Goal: Communication & Community: Ask a question

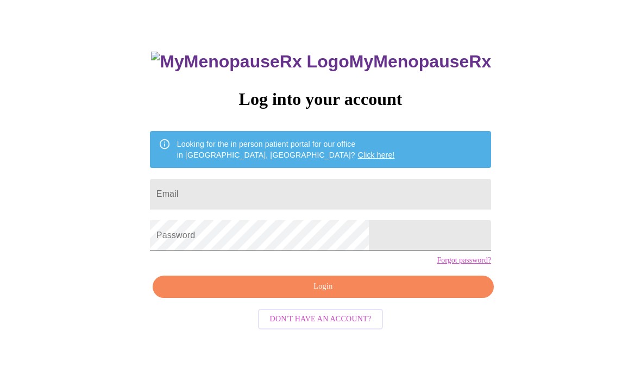
scroll to position [47, 0]
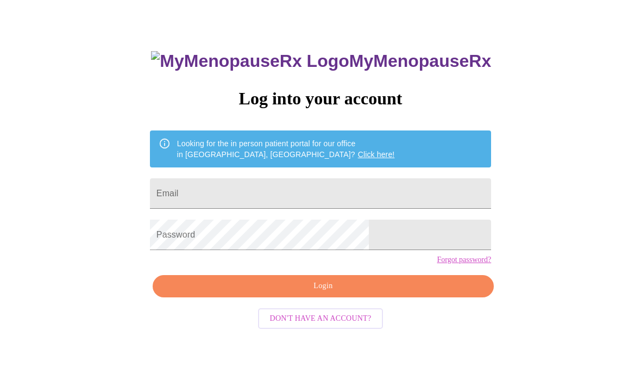
click at [371, 192] on input "Email" at bounding box center [320, 194] width 341 height 30
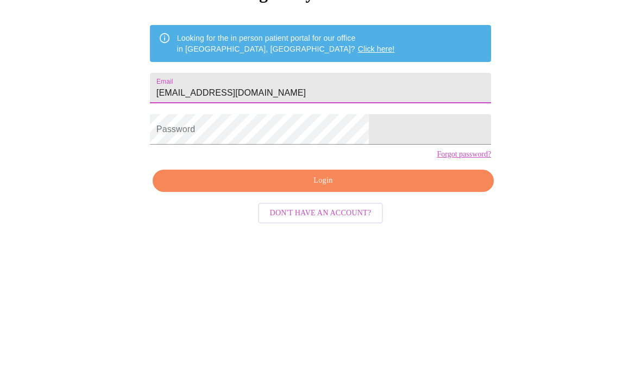
type input "[EMAIL_ADDRESS][DOMAIN_NAME]"
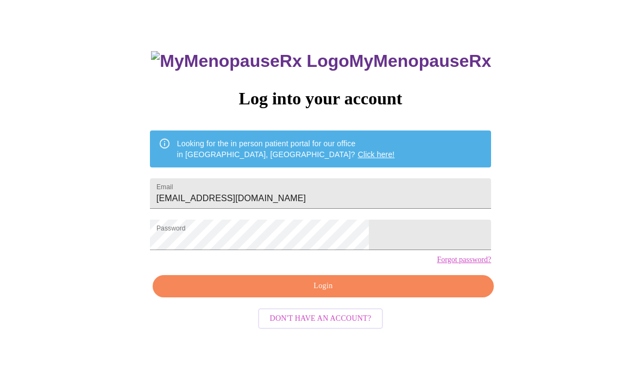
click at [348, 293] on span "Login" at bounding box center [323, 287] width 316 height 14
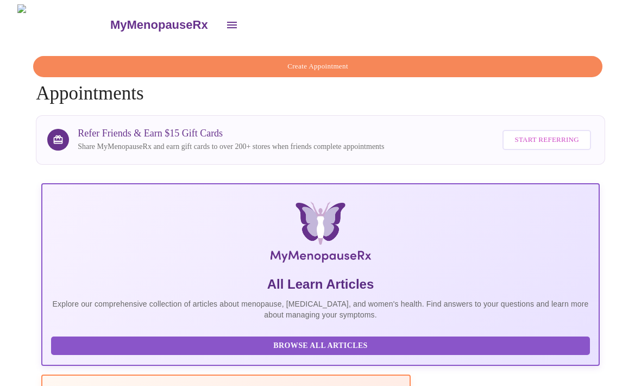
click at [227, 22] on icon "open drawer" at bounding box center [232, 25] width 10 height 7
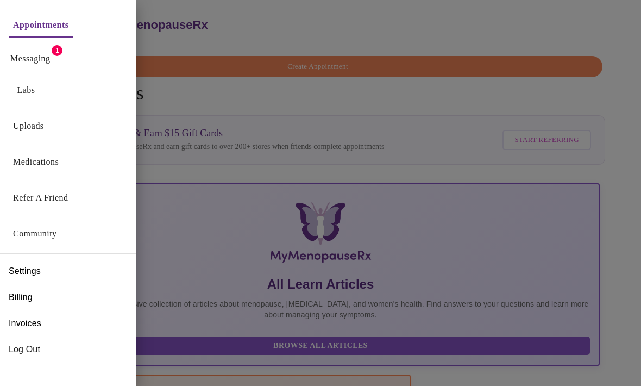
click at [50, 52] on link "Messaging" at bounding box center [30, 58] width 40 height 15
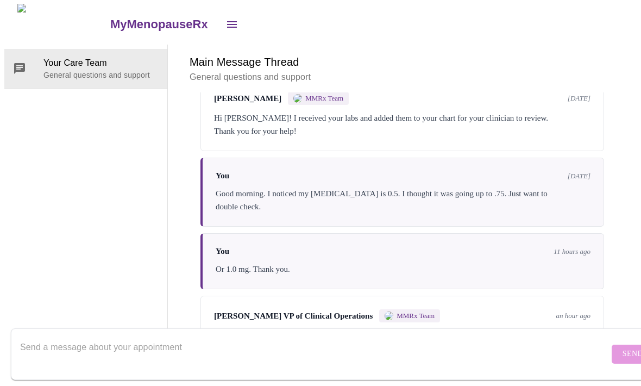
scroll to position [312, 0]
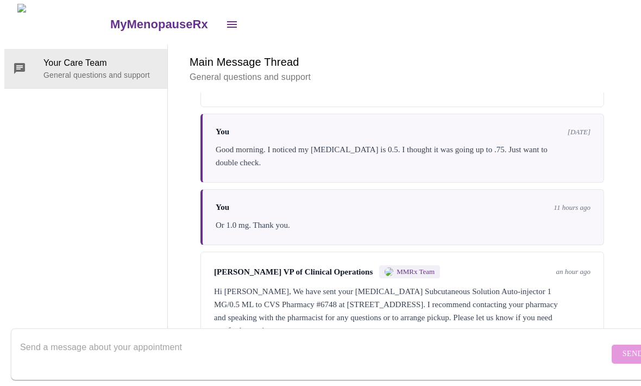
click at [405, 339] on textarea "Send a message about your appointment" at bounding box center [314, 354] width 589 height 35
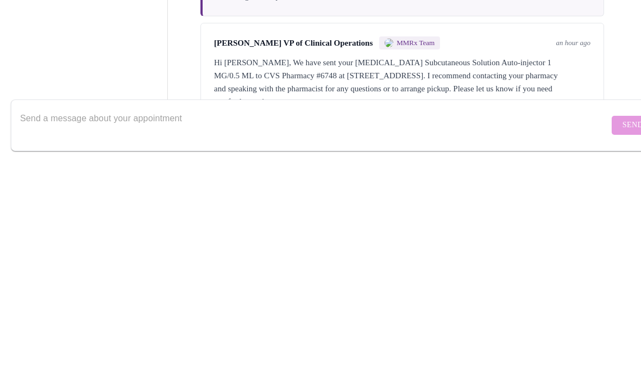
type textarea "D"
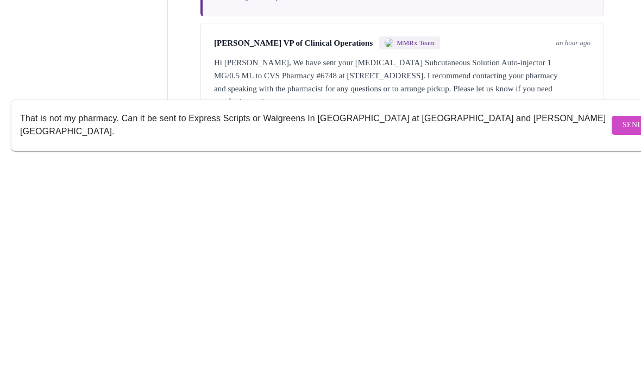
type textarea "That is not my pharmacy. Can it be sent to Express Scripts or Walgreens In [GEO…"
click at [622, 348] on span "Send" at bounding box center [632, 355] width 21 height 14
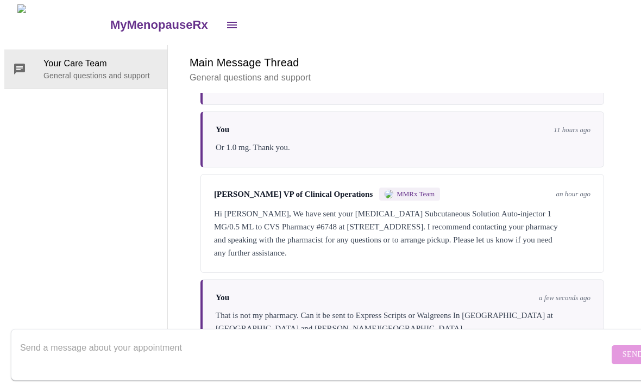
scroll to position [0, 0]
click at [227, 22] on icon "open drawer" at bounding box center [232, 25] width 10 height 7
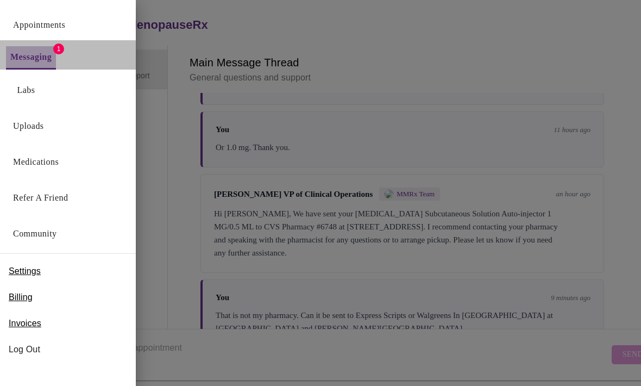
click at [35, 58] on link "Messaging" at bounding box center [30, 56] width 41 height 15
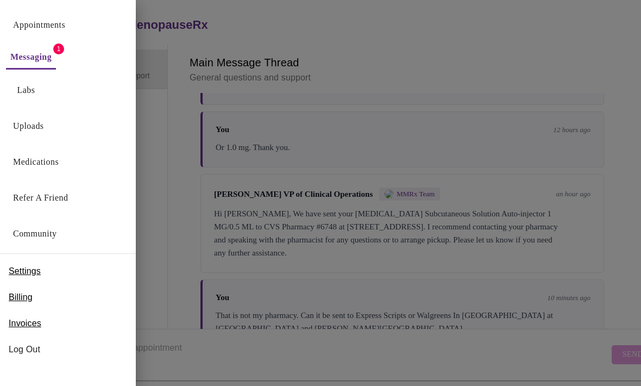
click at [476, 345] on div at bounding box center [320, 193] width 641 height 386
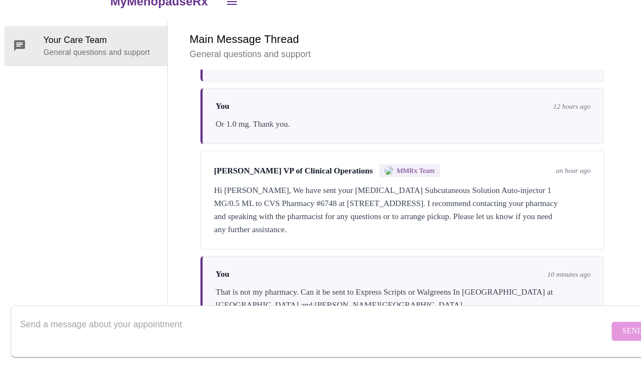
scroll to position [5, 0]
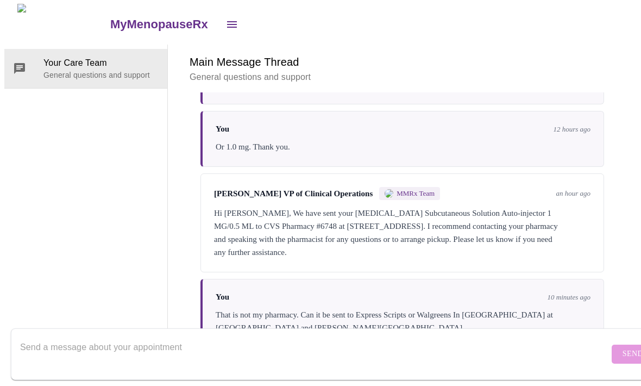
click at [520, 371] on textarea "Send a message about your appointment" at bounding box center [314, 354] width 589 height 35
click at [59, 60] on span "Your Care Team" at bounding box center [100, 63] width 115 height 13
click at [225, 18] on icon "open drawer" at bounding box center [231, 24] width 13 height 13
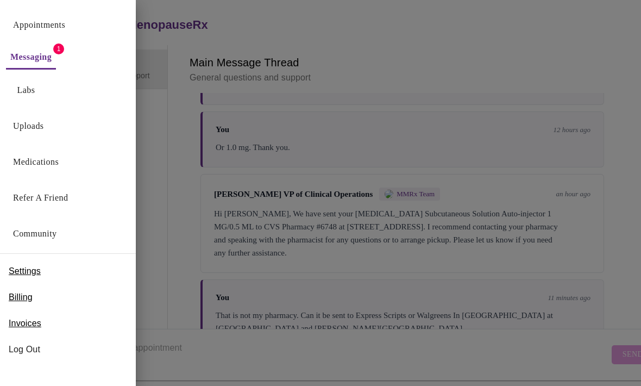
click at [195, 34] on div at bounding box center [320, 193] width 641 height 386
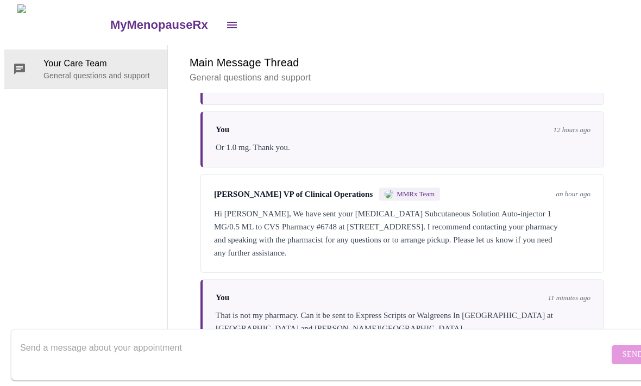
click at [53, 6] on img at bounding box center [62, 24] width 91 height 41
click at [110, 21] on h3 "MyMenopauseRx" at bounding box center [159, 25] width 98 height 14
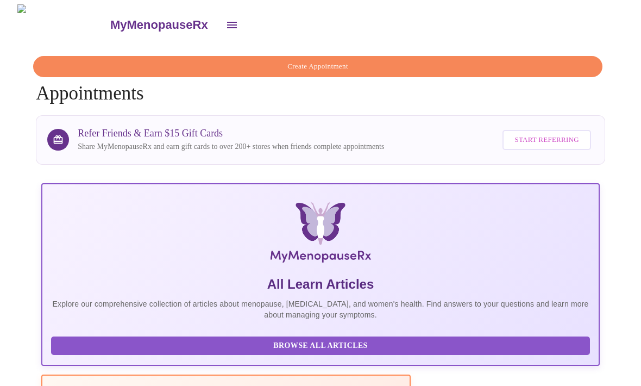
scroll to position [0, 574]
click at [110, 18] on h3 "MyMenopauseRx" at bounding box center [159, 25] width 98 height 14
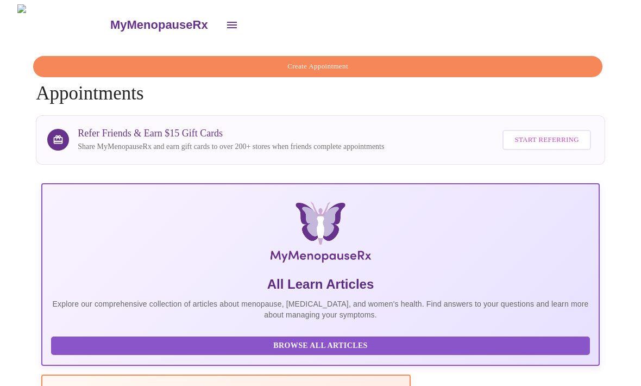
click at [225, 18] on icon "open drawer" at bounding box center [231, 24] width 13 height 13
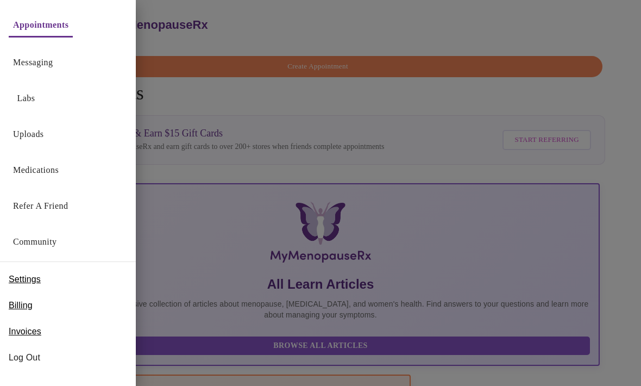
click at [23, 283] on span "Settings" at bounding box center [25, 279] width 32 height 13
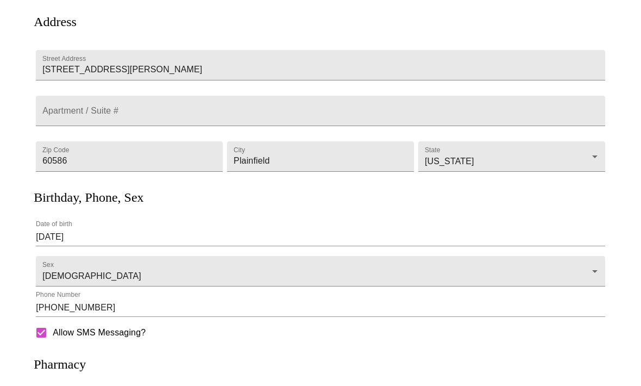
scroll to position [104, 0]
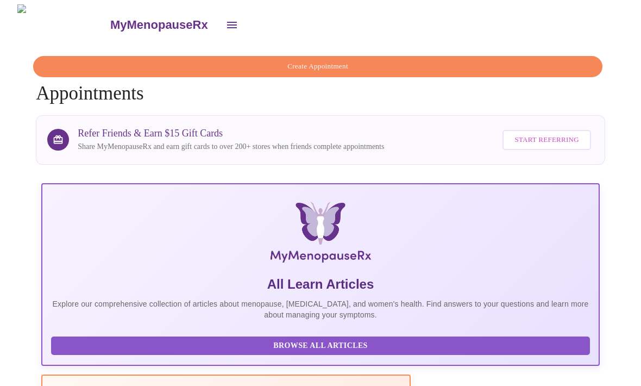
click at [225, 24] on icon "open drawer" at bounding box center [231, 24] width 13 height 13
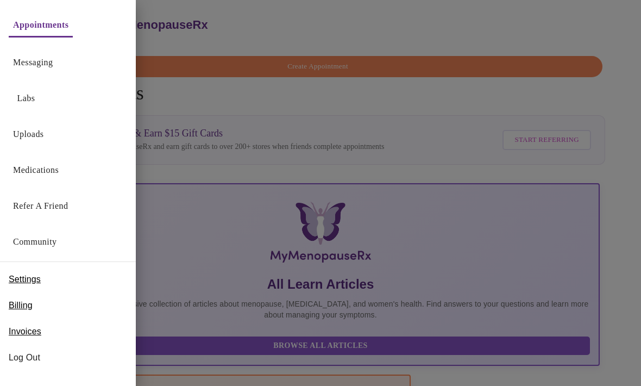
click at [590, 117] on div at bounding box center [320, 193] width 641 height 386
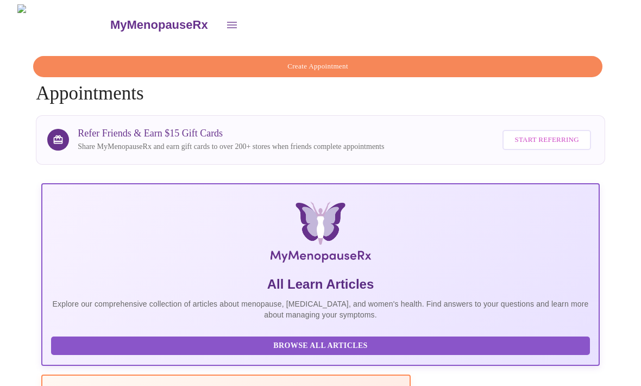
click at [227, 22] on icon "open drawer" at bounding box center [232, 25] width 10 height 7
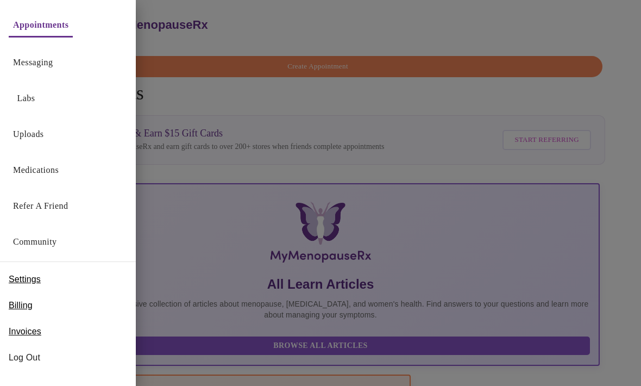
click at [33, 242] on link "Community" at bounding box center [35, 241] width 44 height 15
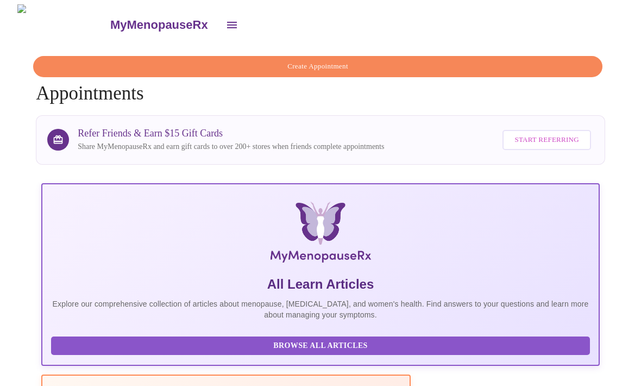
click at [225, 19] on icon "open drawer" at bounding box center [231, 24] width 13 height 13
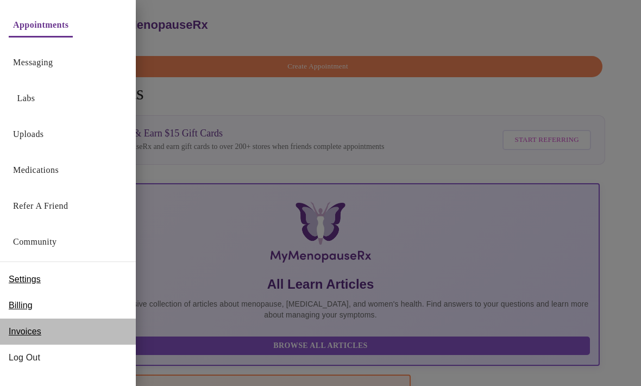
click at [18, 333] on span "Invoices" at bounding box center [25, 331] width 33 height 13
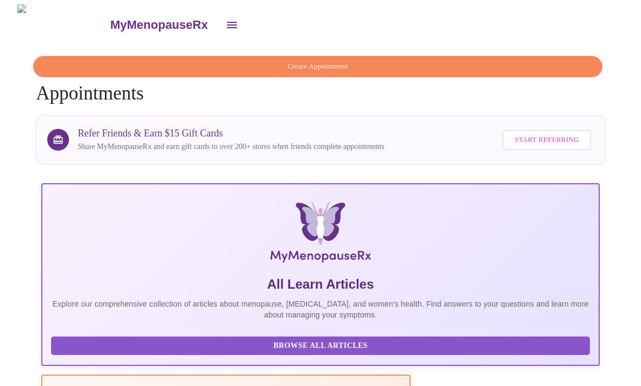
click at [44, 22] on img at bounding box center [62, 24] width 91 height 41
click at [225, 20] on icon "open drawer" at bounding box center [231, 24] width 13 height 13
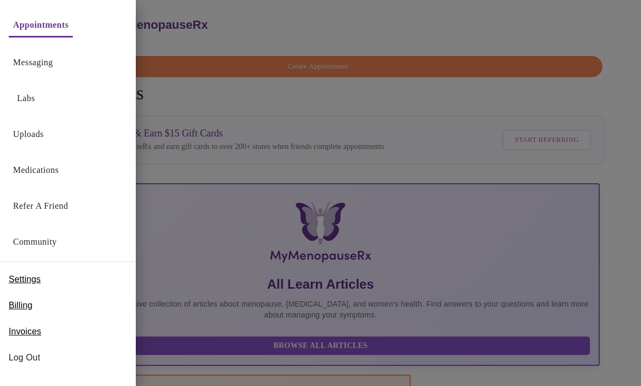
click at [17, 304] on span "Billing" at bounding box center [21, 305] width 24 height 13
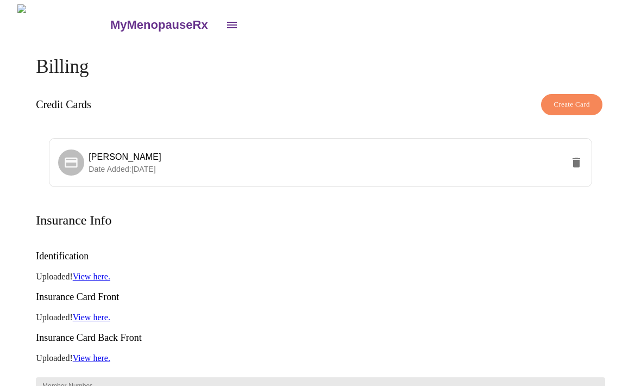
click at [219, 18] on button "open drawer" at bounding box center [232, 25] width 26 height 26
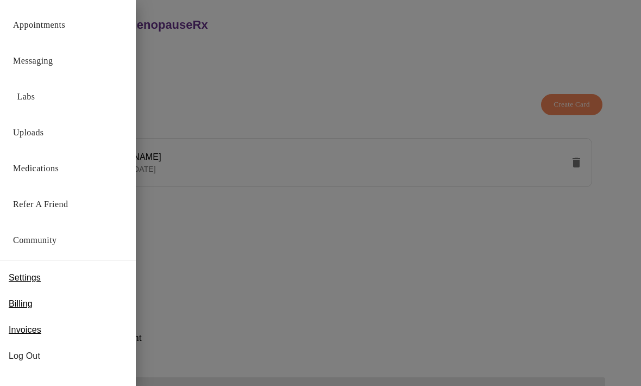
click at [53, 56] on link "Messaging" at bounding box center [33, 60] width 40 height 15
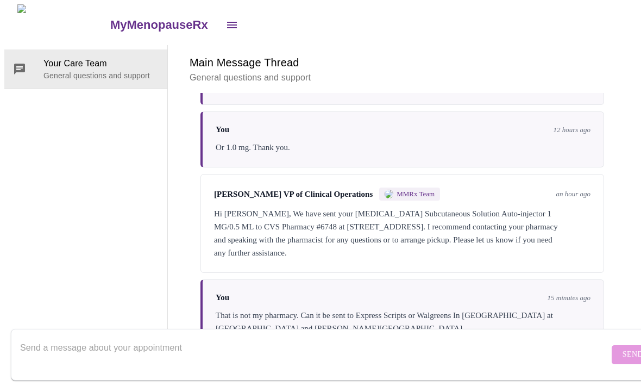
scroll to position [390, 0]
